Goal: Transaction & Acquisition: Purchase product/service

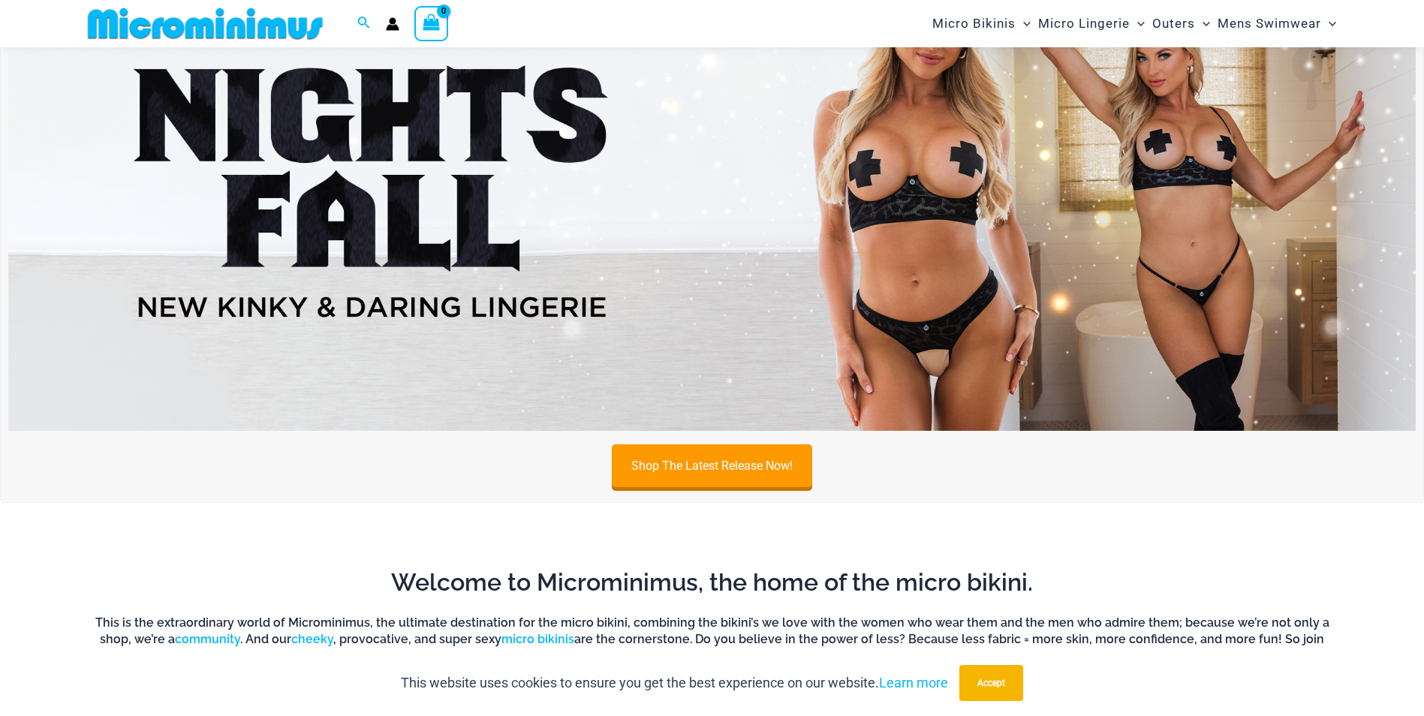
scroll to position [213, 0]
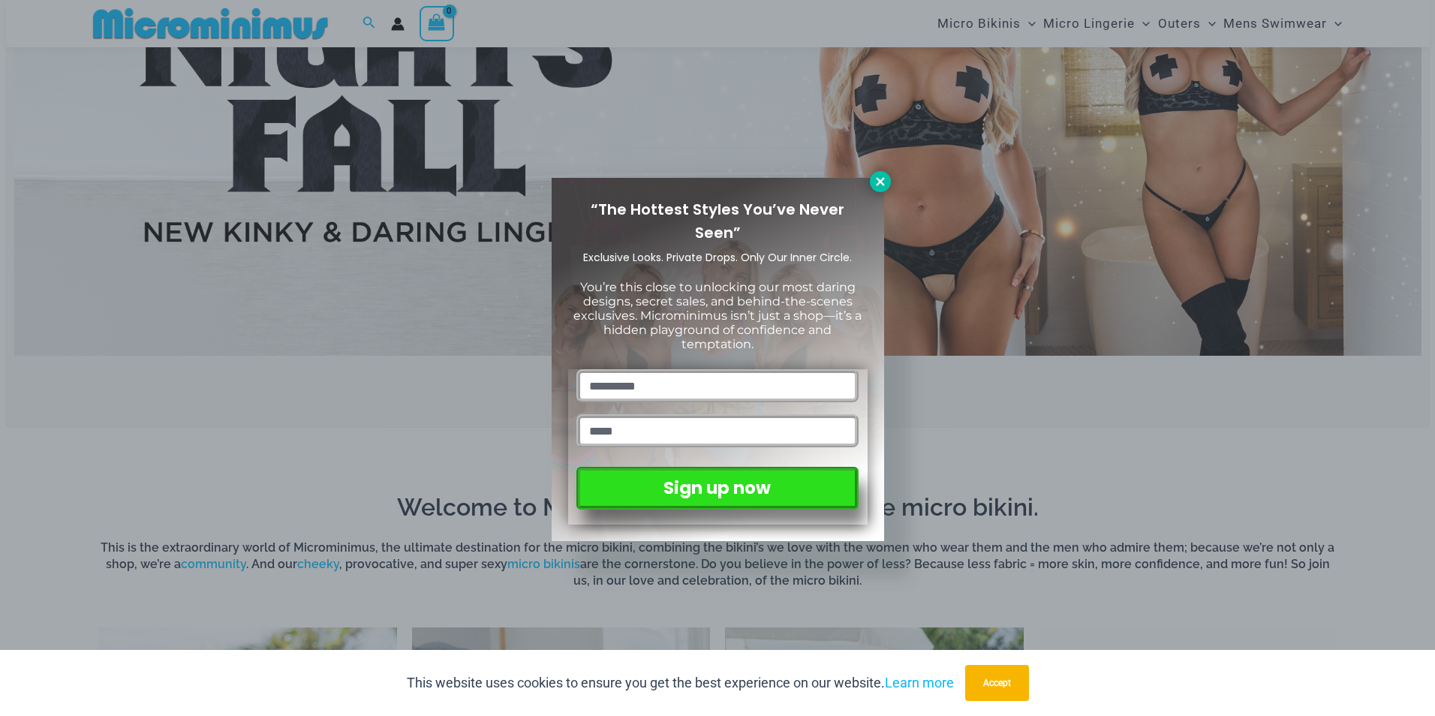
click at [877, 183] on icon at bounding box center [881, 182] width 14 height 14
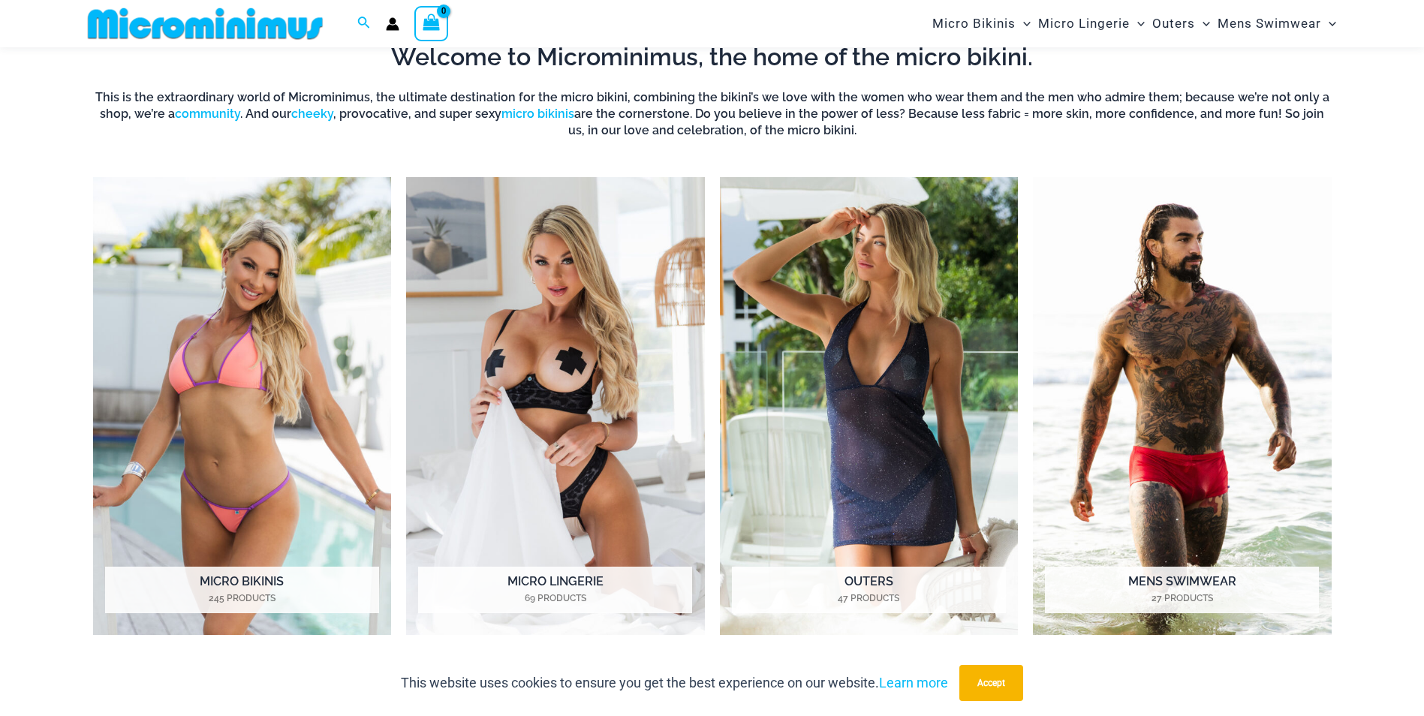
scroll to position [739, 0]
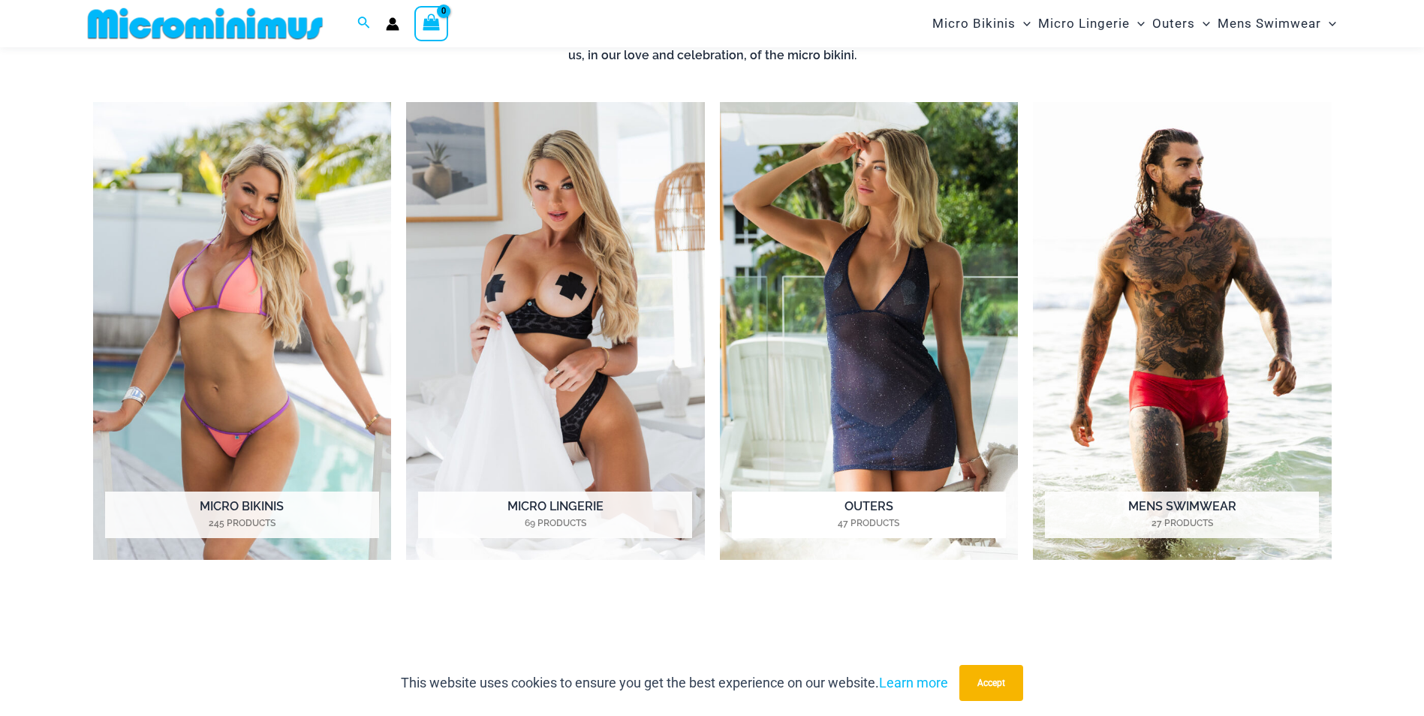
click at [872, 369] on img "Visit product category Outers" at bounding box center [869, 331] width 299 height 459
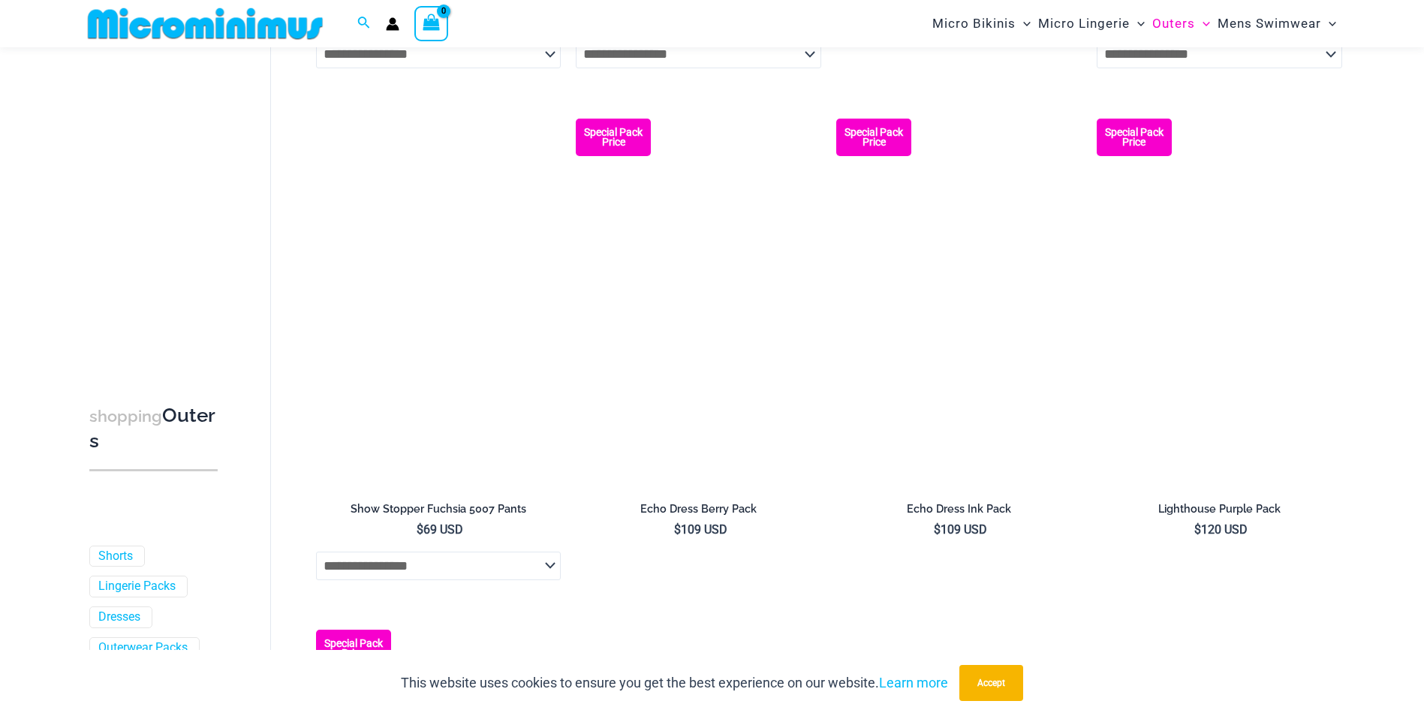
scroll to position [1189, 0]
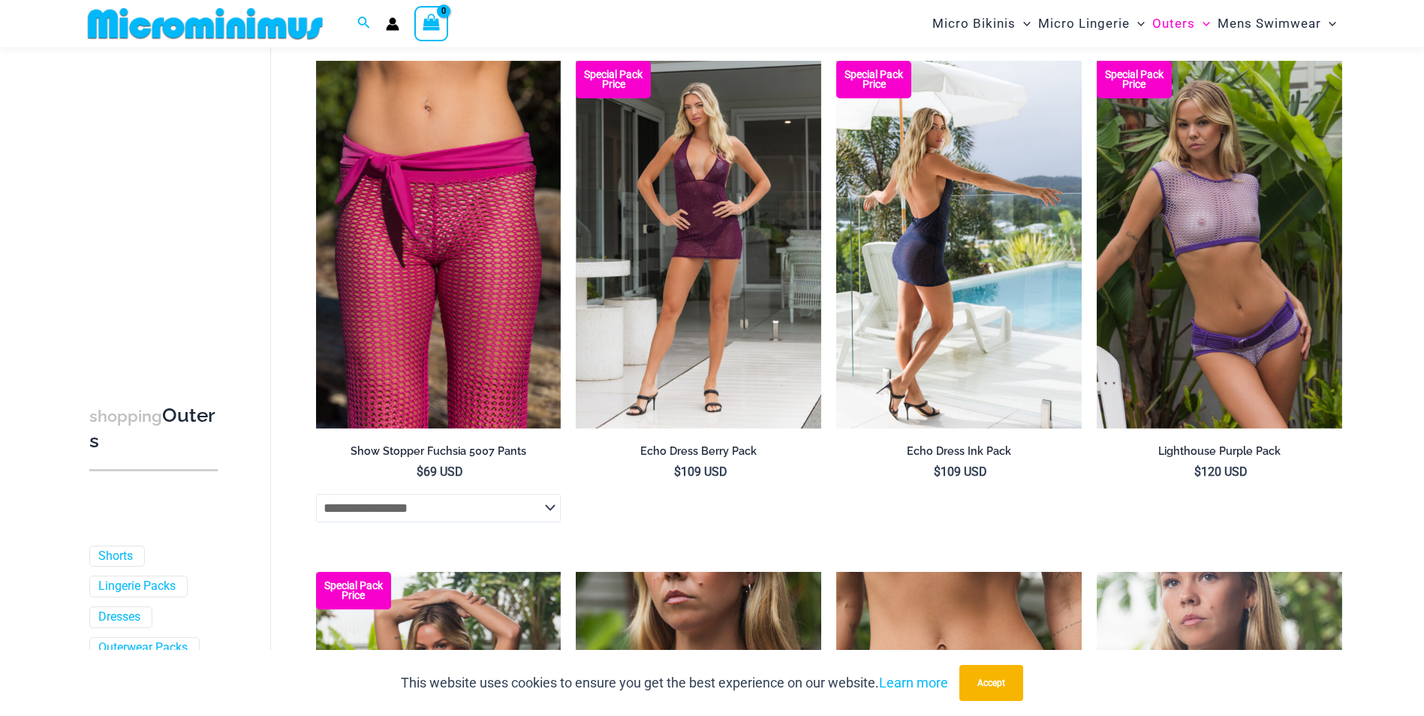
click at [959, 429] on img at bounding box center [958, 245] width 245 height 368
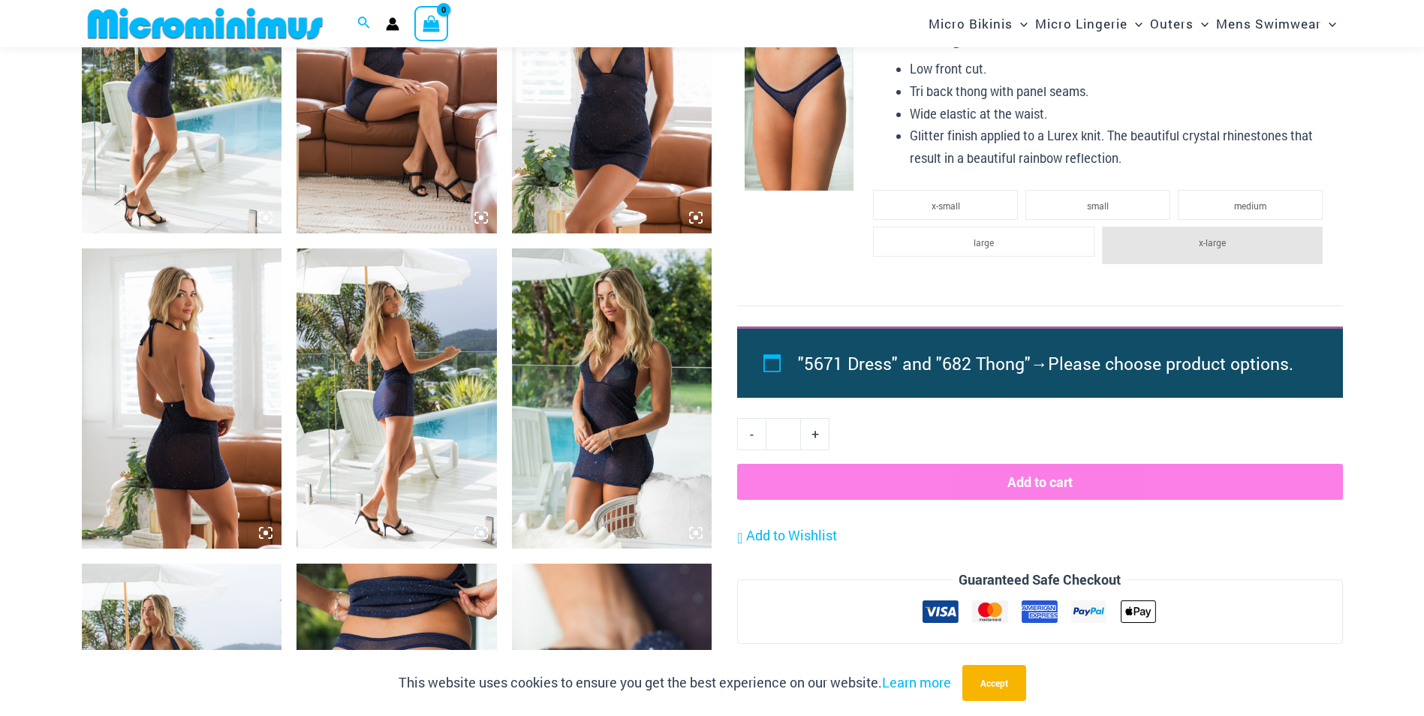
scroll to position [1190, 0]
